Goal: Navigation & Orientation: Find specific page/section

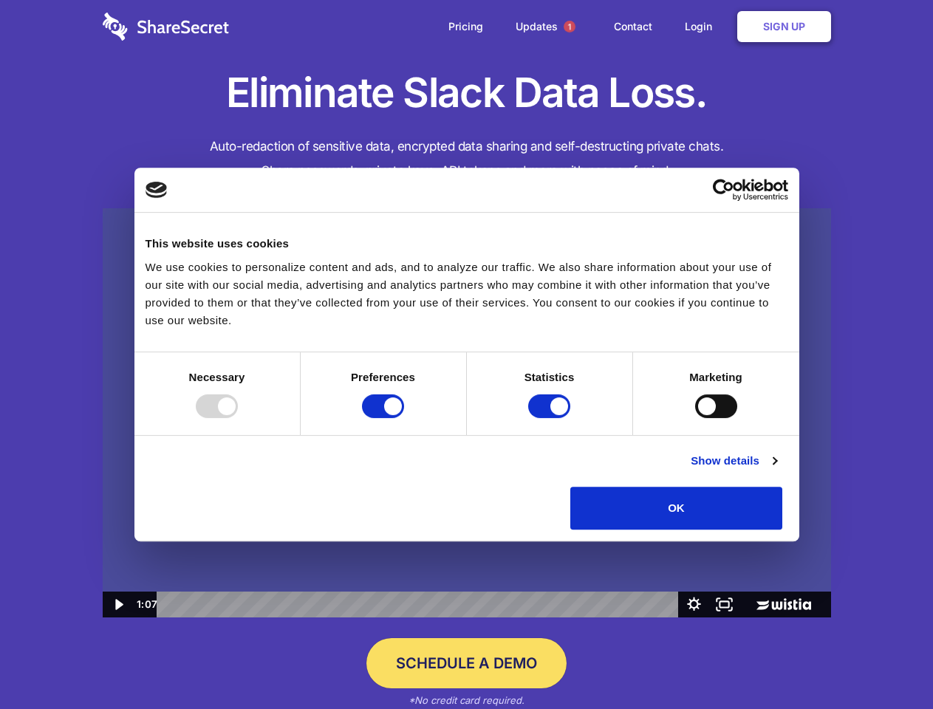
click at [466, 355] on img at bounding box center [467, 413] width 728 height 410
click at [238, 418] on div at bounding box center [217, 407] width 42 height 24
click at [404, 418] on input "Preferences" at bounding box center [383, 407] width 42 height 24
checkbox input "false"
click at [551, 418] on input "Statistics" at bounding box center [549, 407] width 42 height 24
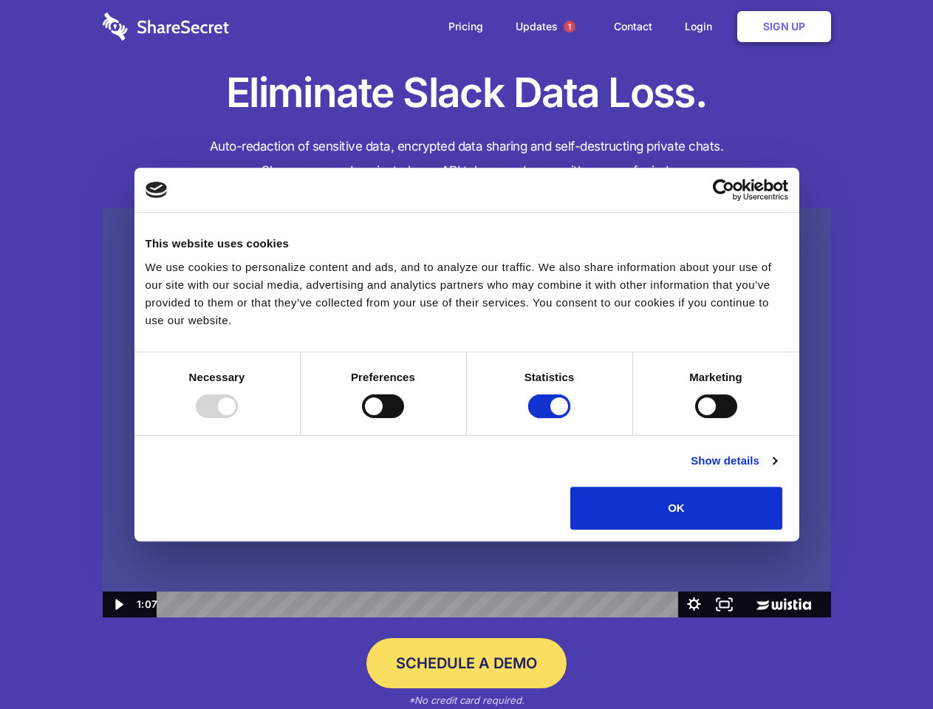
checkbox input "false"
click at [695, 418] on input "Marketing" at bounding box center [716, 407] width 42 height 24
checkbox input "true"
click at [776, 470] on link "Show details" at bounding box center [734, 461] width 86 height 18
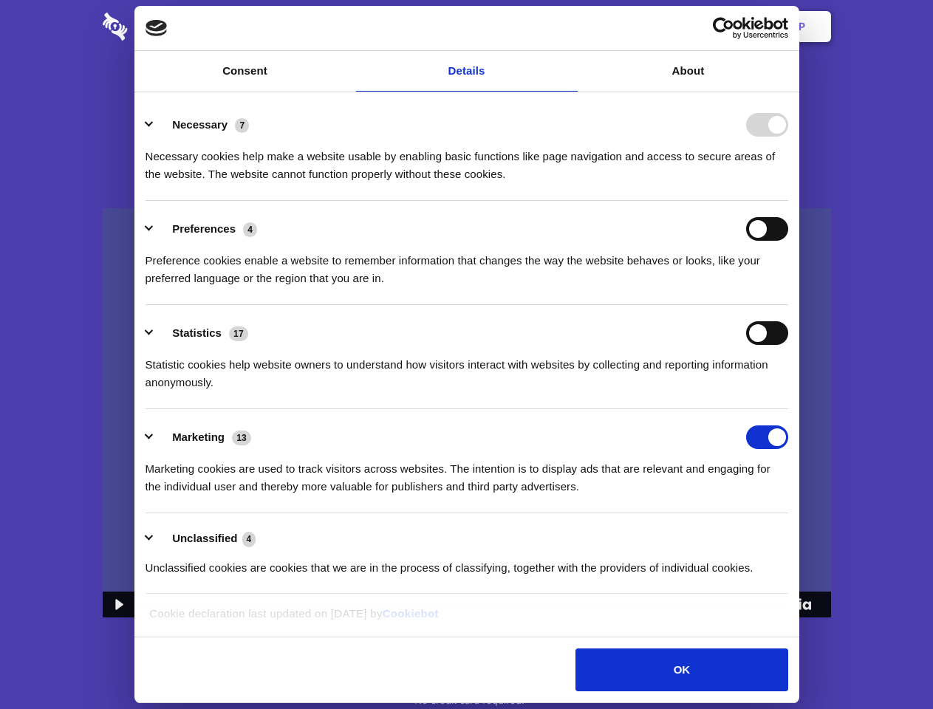
click at [788, 201] on li "Necessary 7 Necessary cookies help make a website usable by enabling basic func…" at bounding box center [467, 149] width 643 height 104
click at [569, 27] on span "1" at bounding box center [570, 27] width 12 height 12
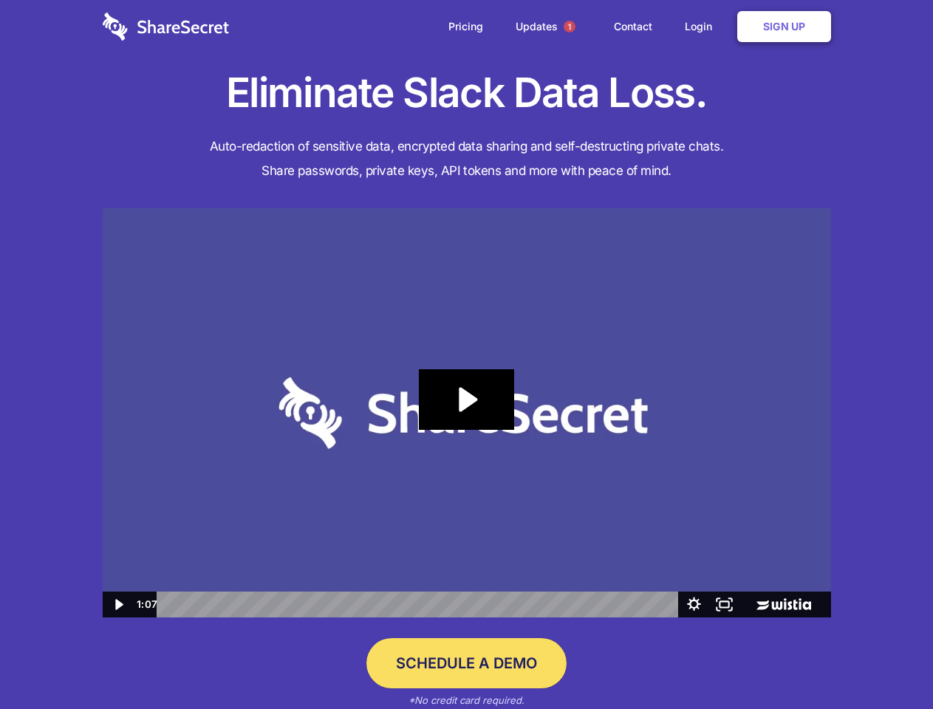
click at [467, 413] on icon "Play Video: Sharesecret Slack Extension" at bounding box center [466, 399] width 95 height 61
